Goal: Task Accomplishment & Management: Manage account settings

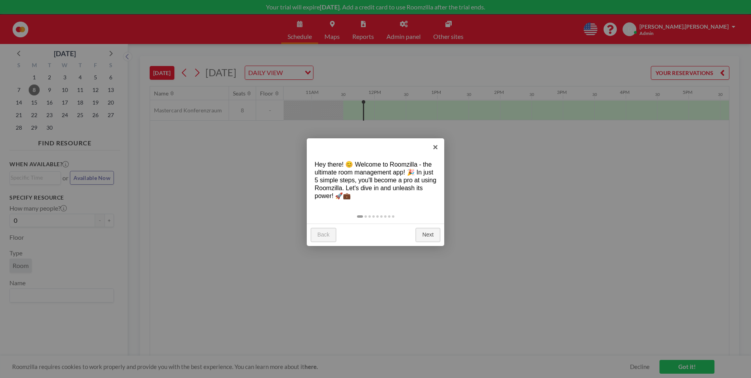
scroll to position [0, 691]
click at [437, 146] on link "×" at bounding box center [436, 147] width 18 height 18
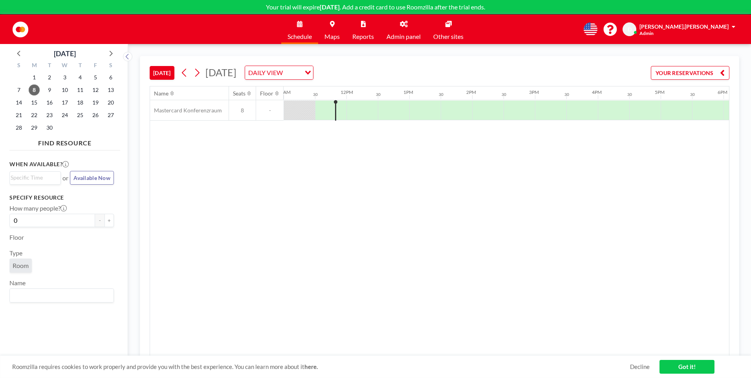
click at [390, 7] on p "Your trial will expire [DATE] . Add a credit card to use Roomzilla after the tr…" at bounding box center [375, 7] width 751 height 8
click at [732, 29] on span at bounding box center [734, 26] width 4 height 5
